Goal: Find specific page/section

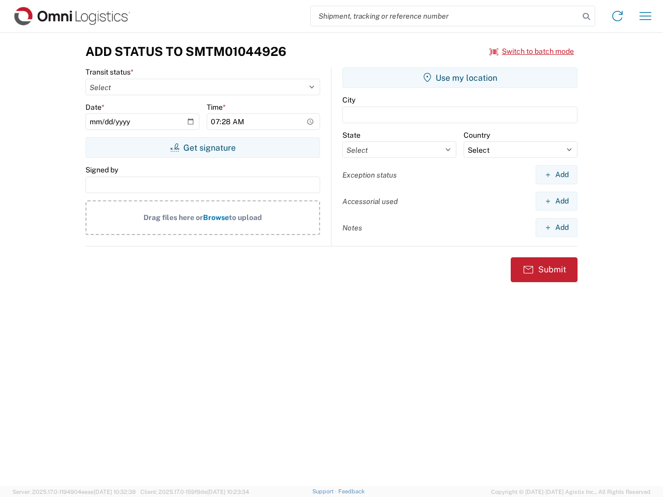
click at [445, 16] on input "search" at bounding box center [445, 16] width 268 height 20
click at [586, 17] on icon at bounding box center [586, 16] width 14 height 14
click at [617, 16] on icon at bounding box center [617, 16] width 17 height 17
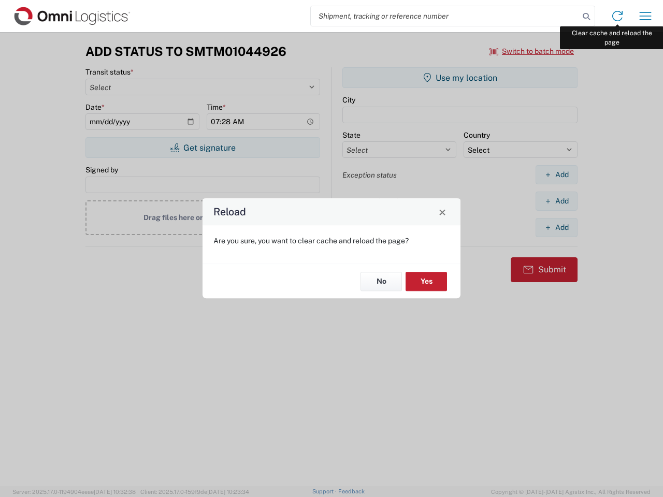
click at [645, 16] on div "Reload Are you sure, you want to clear cache and reload the page? No Yes" at bounding box center [331, 248] width 663 height 497
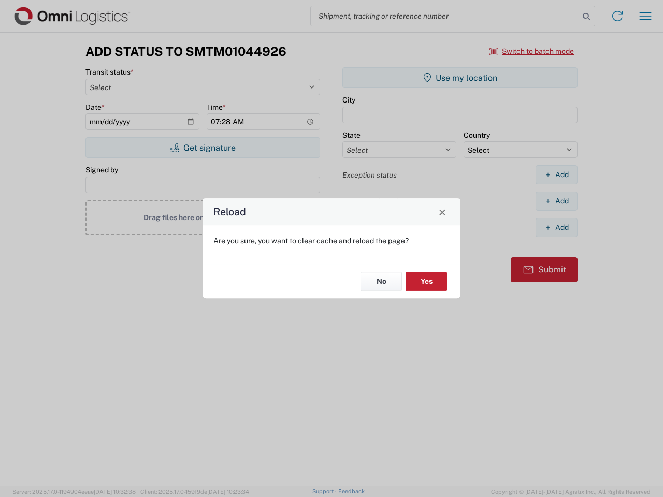
click at [532, 51] on div "Reload Are you sure, you want to clear cache and reload the page? No Yes" at bounding box center [331, 248] width 663 height 497
click at [202, 148] on div "Reload Are you sure, you want to clear cache and reload the page? No Yes" at bounding box center [331, 248] width 663 height 497
click at [460, 78] on div "Reload Are you sure, you want to clear cache and reload the page? No Yes" at bounding box center [331, 248] width 663 height 497
click at [556, 174] on div "Reload Are you sure, you want to clear cache and reload the page? No Yes" at bounding box center [331, 248] width 663 height 497
click at [556, 201] on div "Reload Are you sure, you want to clear cache and reload the page? No Yes" at bounding box center [331, 248] width 663 height 497
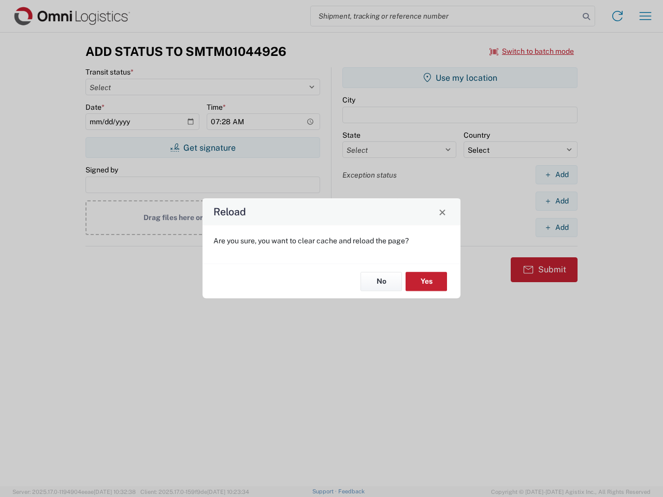
click at [556, 227] on div "Reload Are you sure, you want to clear cache and reload the page? No Yes" at bounding box center [331, 248] width 663 height 497
